Goal: Task Accomplishment & Management: Use online tool/utility

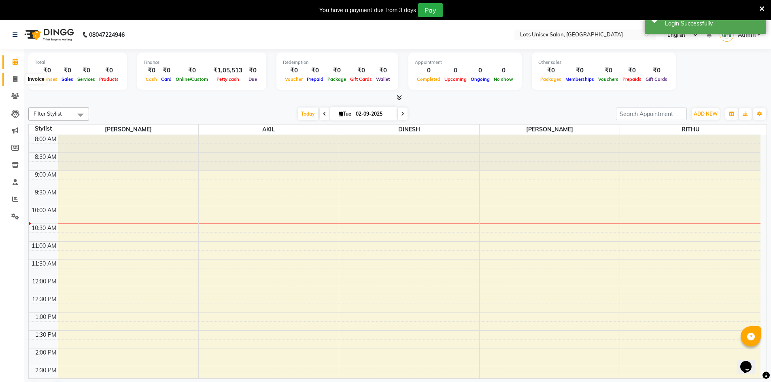
click at [13, 79] on icon at bounding box center [15, 79] width 4 height 6
select select "7339"
select select "service"
